Goal: Transaction & Acquisition: Purchase product/service

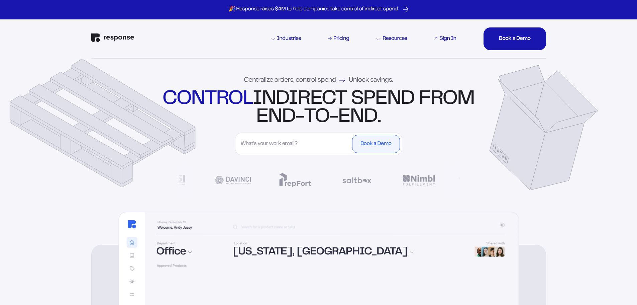
click at [448, 37] on div "Sign In" at bounding box center [448, 38] width 17 height 5
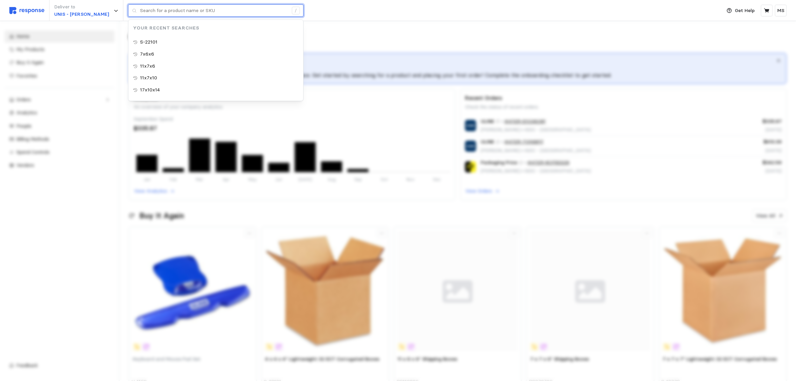
click at [158, 9] on input "text" at bounding box center [214, 11] width 148 height 12
paste input "S-15053"
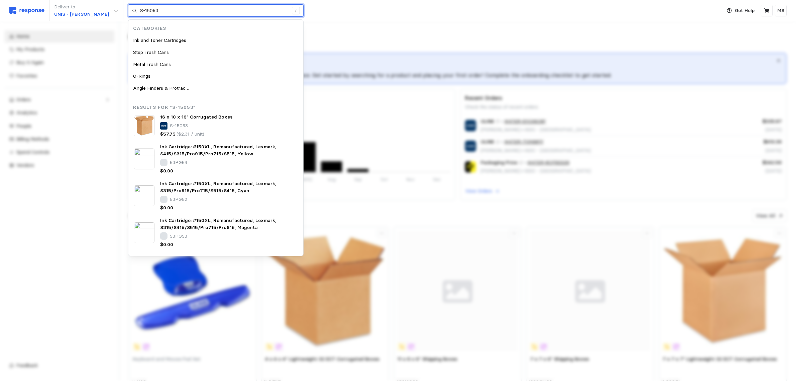
type input "S-15053"
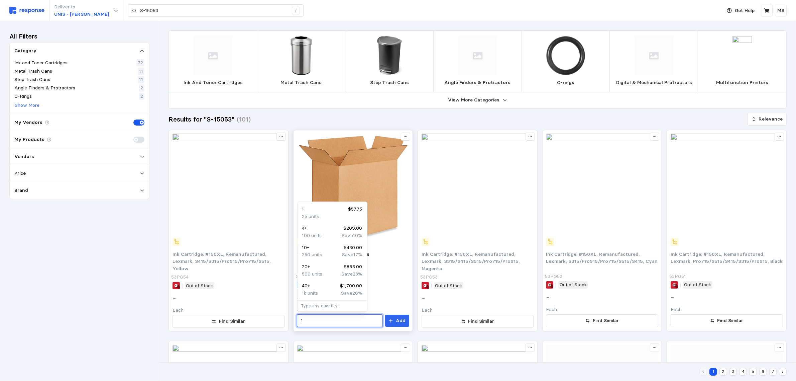
drag, startPoint x: 320, startPoint y: 320, endPoint x: 297, endPoint y: 319, distance: 23.5
click at [297, 319] on div "1" at bounding box center [340, 320] width 86 height 13
click at [332, 226] on div "4 $209.00" at bounding box center [332, 227] width 60 height 7
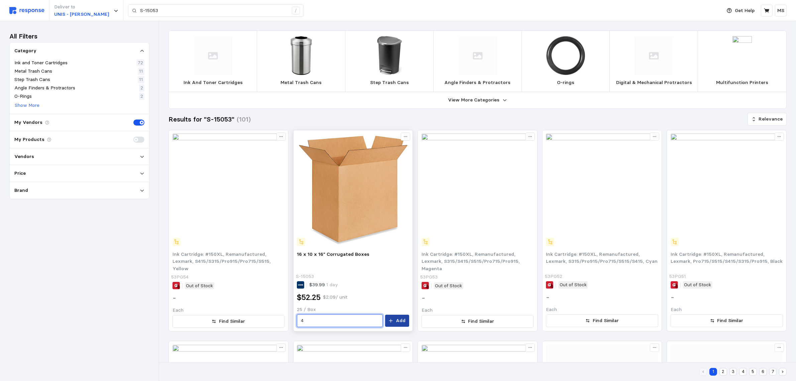
type input "4"
click at [399, 321] on p "Add" at bounding box center [401, 320] width 10 height 7
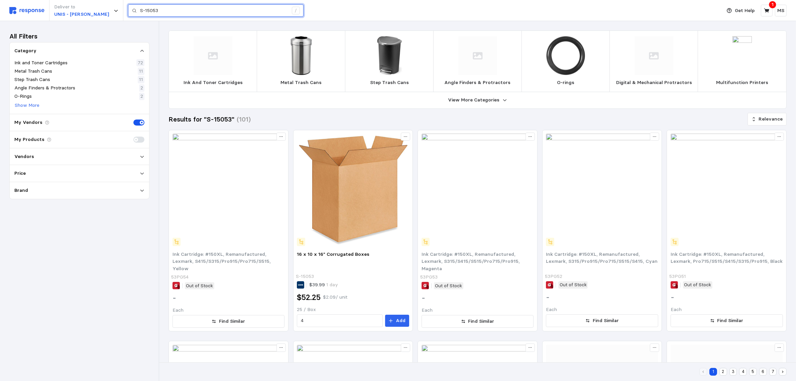
click at [149, 8] on input "S-15053" at bounding box center [214, 11] width 148 height 12
paste input "4094"
type input "S-4094"
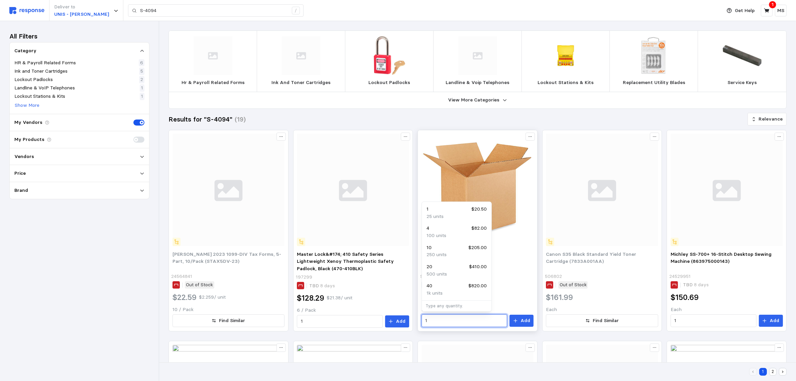
click at [460, 317] on input "1" at bounding box center [464, 320] width 78 height 12
click at [448, 317] on input "1" at bounding box center [464, 320] width 78 height 12
click at [514, 118] on div "Results for "S-4094" (19) Relevance" at bounding box center [478, 119] width 618 height 12
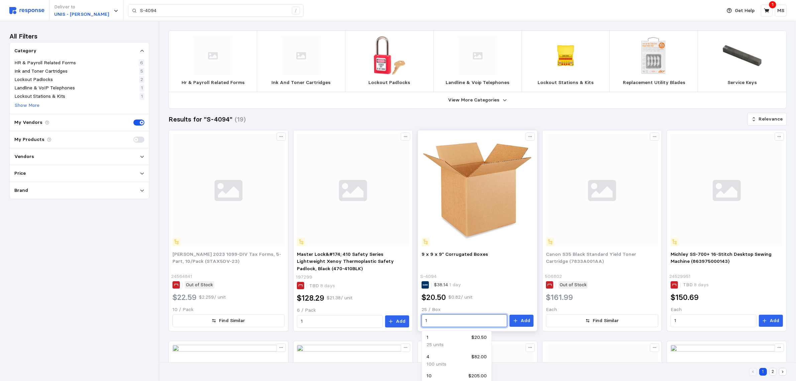
drag, startPoint x: 434, startPoint y: 318, endPoint x: 419, endPoint y: 319, distance: 14.5
click at [419, 319] on div "9 x 9 x 9" Corrugated Boxes S-4094 $38.14 1 day $20.50 $0.82 / unit 25 / Box 1 …" at bounding box center [477, 289] width 117 height 82
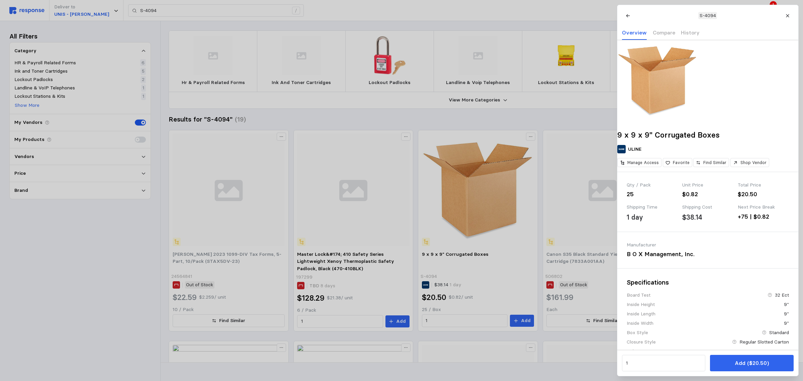
click at [443, 320] on div at bounding box center [401, 190] width 803 height 381
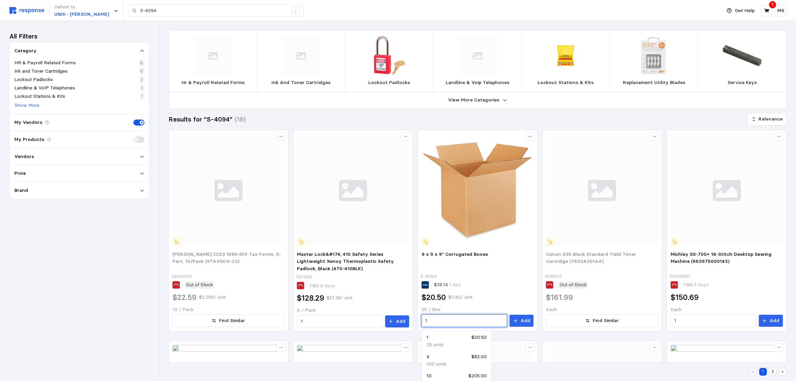
click at [443, 320] on input "1" at bounding box center [464, 320] width 78 height 12
click at [467, 337] on div "4 $82.00" at bounding box center [457, 336] width 60 height 7
type input "4"
click at [519, 321] on button "Add" at bounding box center [522, 320] width 24 height 12
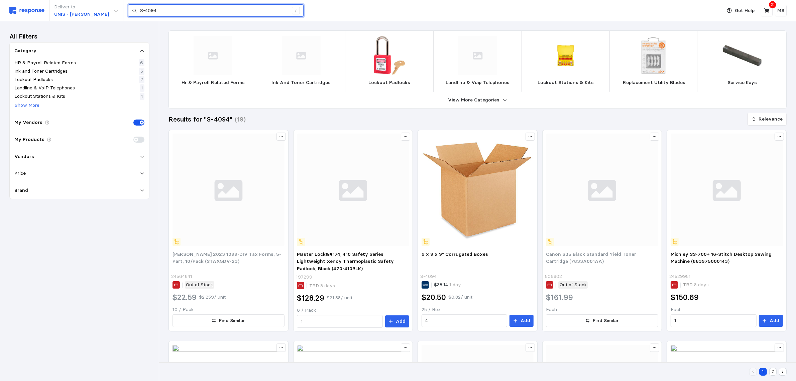
click at [176, 13] on input "S-4094" at bounding box center [214, 11] width 148 height 12
paste input "19851"
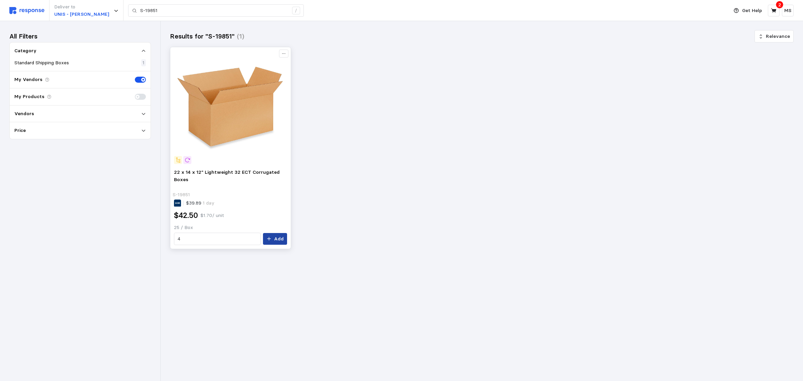
click at [279, 238] on p "Add" at bounding box center [279, 238] width 10 height 7
click at [143, 10] on input "S-19851" at bounding box center [214, 11] width 148 height 12
paste input "4558"
type input "S-4558"
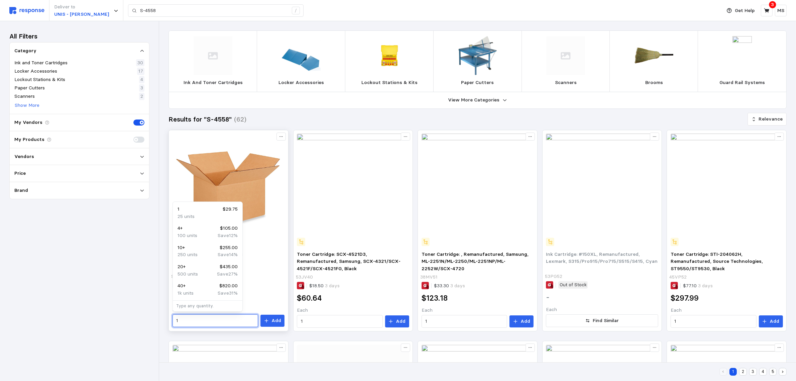
drag, startPoint x: 224, startPoint y: 320, endPoint x: 199, endPoint y: 320, distance: 24.8
click at [199, 320] on input "1" at bounding box center [215, 320] width 78 height 12
click at [203, 230] on div "4 + $105.00" at bounding box center [208, 227] width 60 height 7
type input "4"
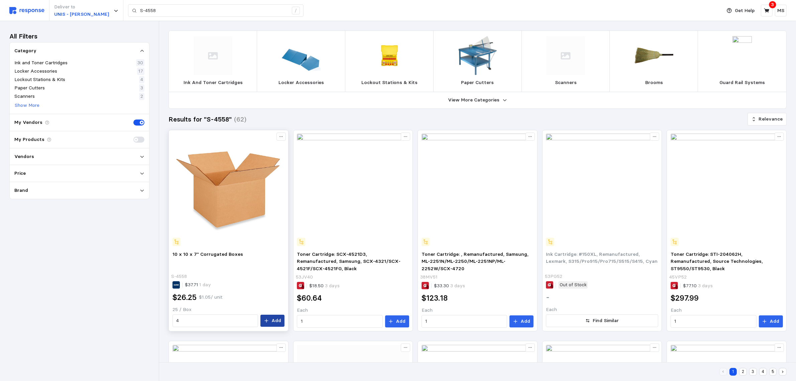
click at [277, 321] on p "Add" at bounding box center [277, 320] width 10 height 7
click at [780, 12] on icon "button" at bounding box center [782, 13] width 5 height 5
click at [768, 6] on button at bounding box center [767, 11] width 12 height 12
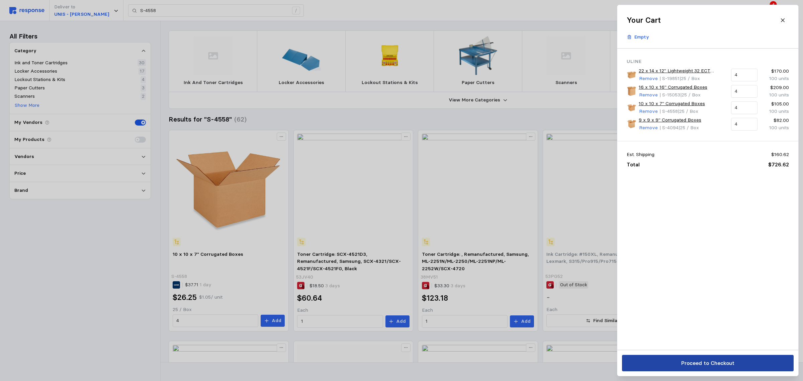
click at [711, 364] on p "Proceed to Checkout" at bounding box center [707, 363] width 53 height 8
